Goal: Understand process/instructions

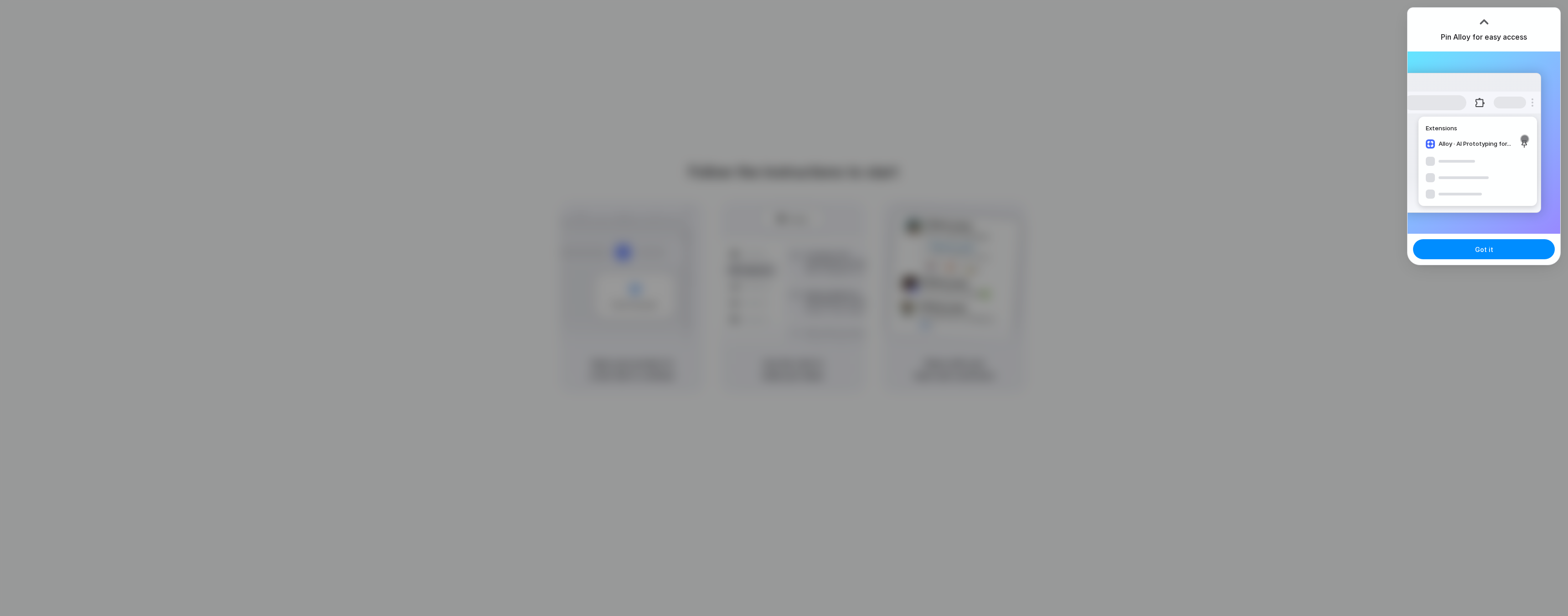
click at [1468, 38] on h3 "Pin Alloy for easy access" at bounding box center [1484, 37] width 86 height 11
click at [1485, 16] on div at bounding box center [1484, 22] width 13 height 13
click at [1485, 18] on div at bounding box center [1484, 22] width 13 height 13
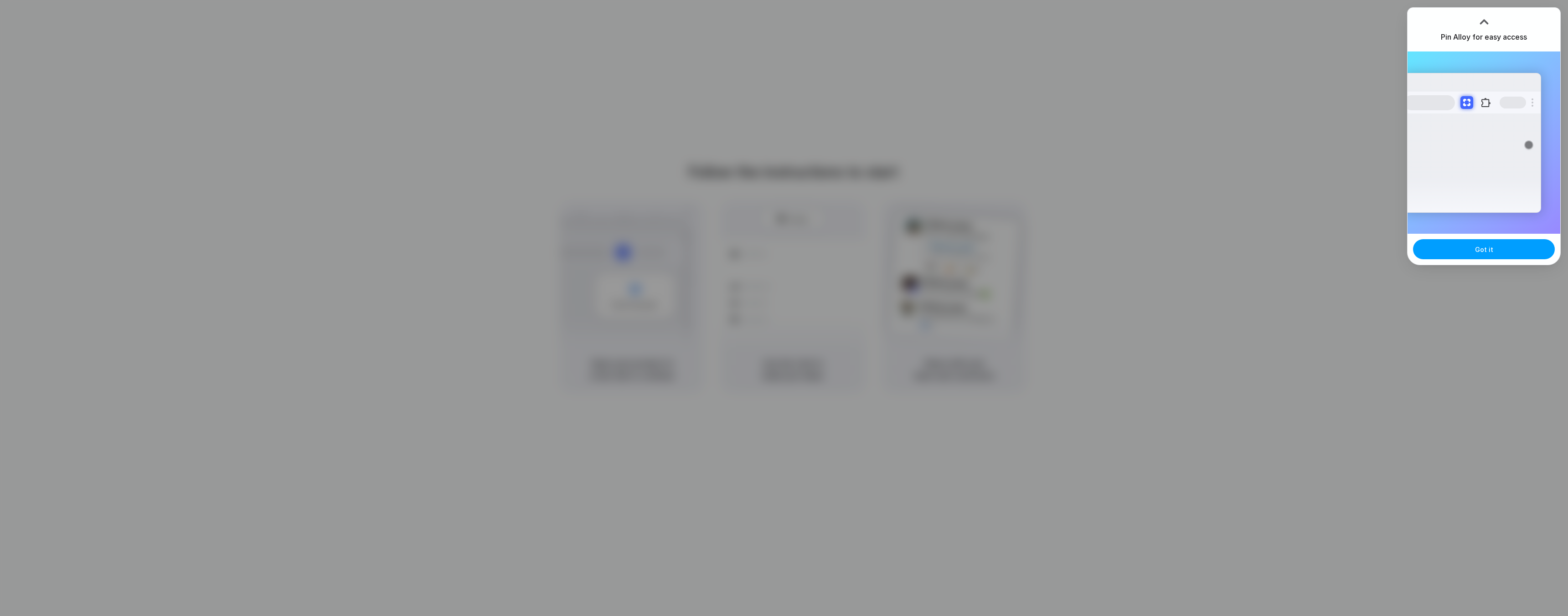
click at [1485, 246] on span "Got it" at bounding box center [1484, 250] width 18 height 10
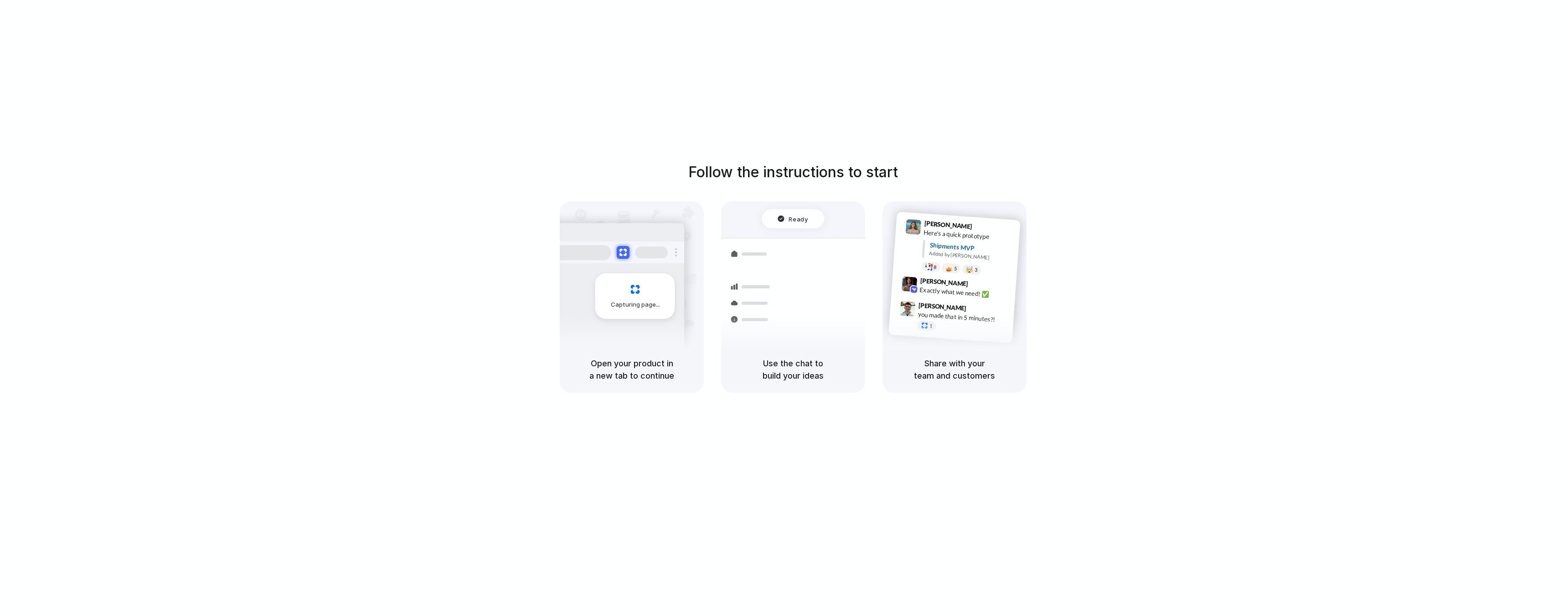
click at [1337, 141] on div "Follow the instructions to start Capturing page Open your product in a new tab …" at bounding box center [793, 317] width 1586 height 634
